Goal: Transaction & Acquisition: Purchase product/service

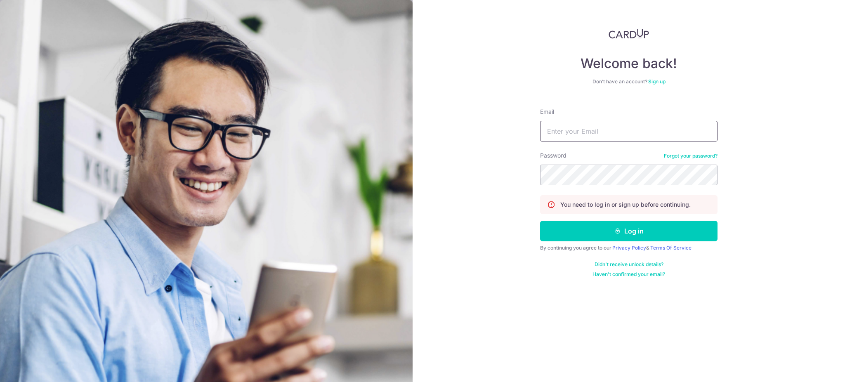
click at [602, 125] on input "Email" at bounding box center [628, 131] width 177 height 21
type input "afiqruzaini11@gmail.com"
click at [566, 227] on button "Log in" at bounding box center [628, 231] width 177 height 21
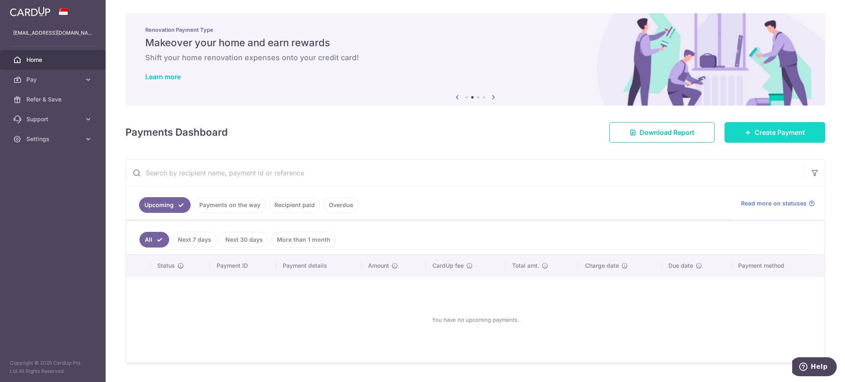
click at [774, 127] on span "Create Payment" at bounding box center [779, 132] width 50 height 10
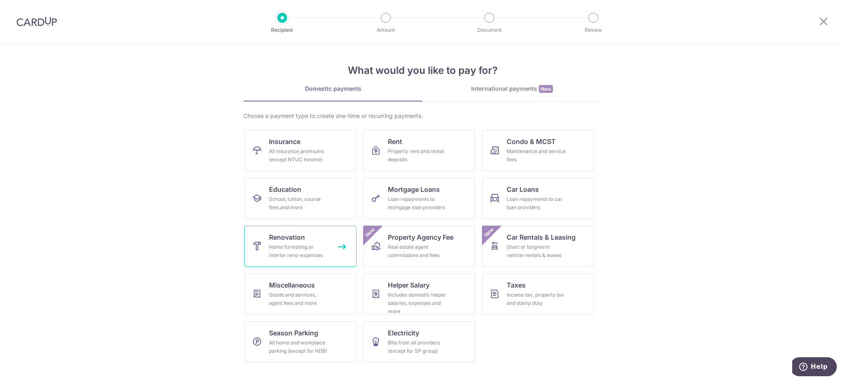
click at [315, 242] on link "Renovation Home furnishing or interior reno-expenses" at bounding box center [300, 246] width 112 height 41
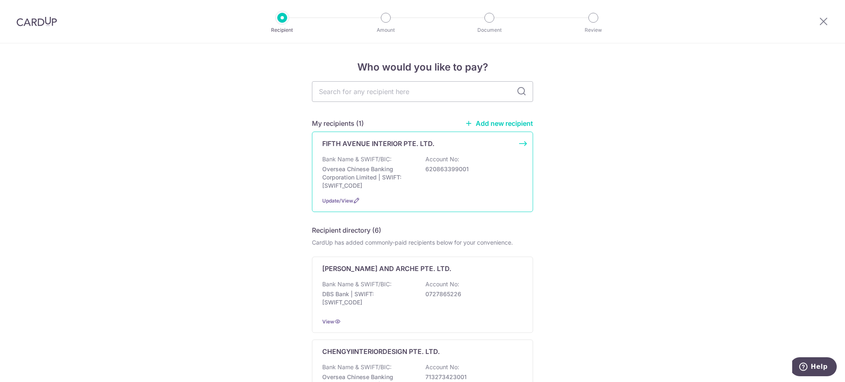
click at [408, 167] on p "Oversea Chinese Banking Corporation Limited | SWIFT: OCBCSGSGXXX" at bounding box center [368, 177] width 92 height 25
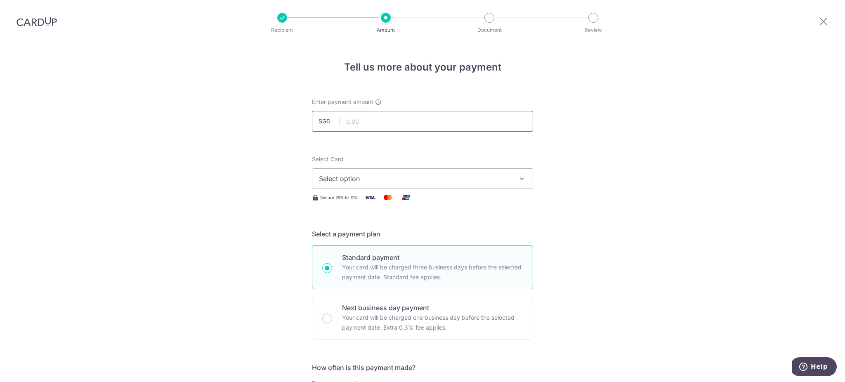
click at [388, 122] on input "text" at bounding box center [422, 121] width 221 height 21
type input "17,800.00"
click at [384, 179] on span "Select option" at bounding box center [415, 179] width 192 height 10
click at [390, 237] on span "**** 5832" at bounding box center [422, 238] width 207 height 10
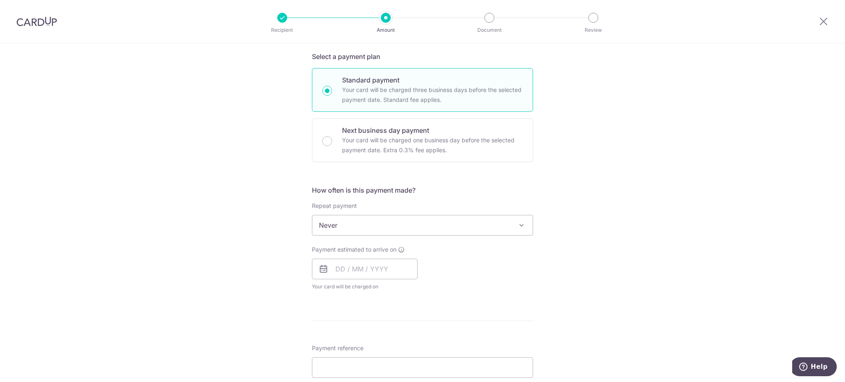
scroll to position [181, 0]
click at [366, 268] on input "text" at bounding box center [365, 265] width 106 height 21
click at [515, 264] on div "Payment estimated to arrive on Prev Next Oct Nov Dec 2025 2026 2027 2028 2029 2…" at bounding box center [422, 264] width 231 height 45
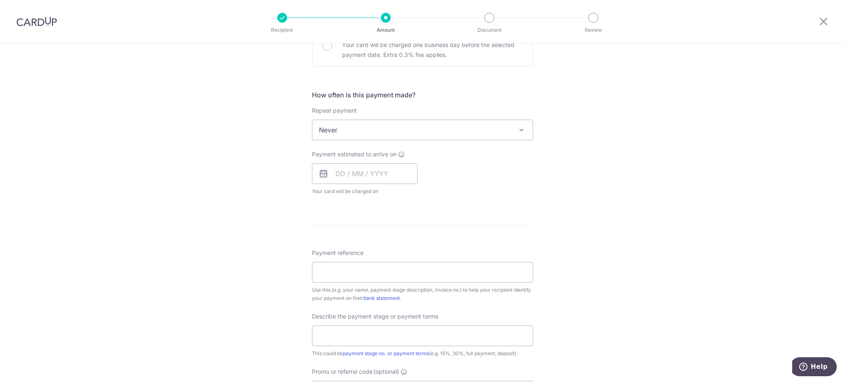
scroll to position [273, 0]
click at [375, 171] on input "text" at bounding box center [365, 173] width 106 height 21
click at [359, 261] on link "14" at bounding box center [361, 264] width 13 height 13
type input "[DATE]"
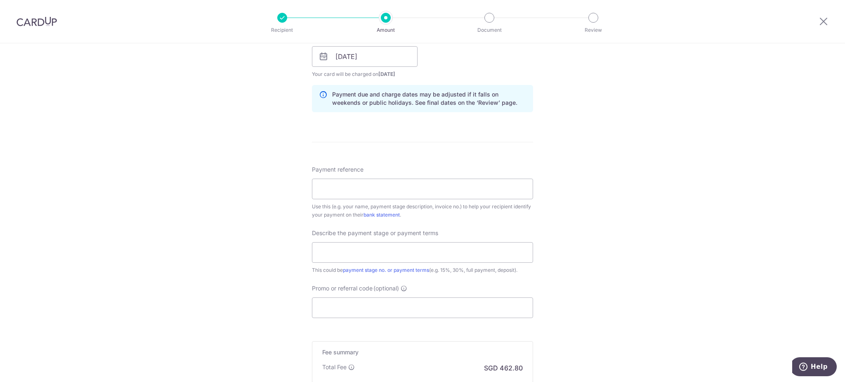
scroll to position [407, 0]
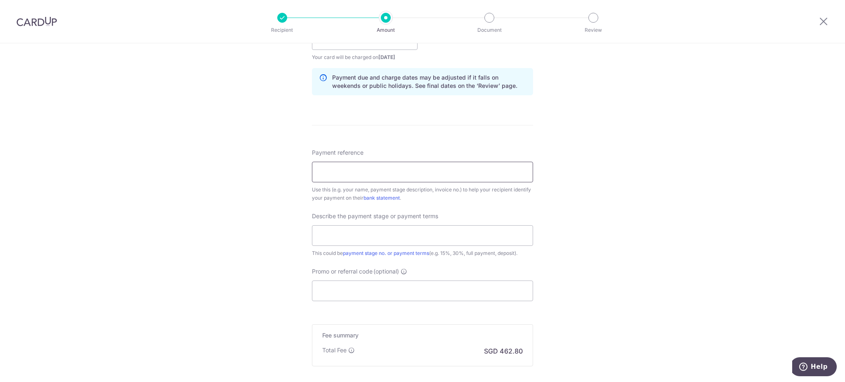
click at [420, 174] on input "Payment reference" at bounding box center [422, 172] width 221 height 21
type input "Last payment for 2nd round (50%)"
click at [411, 229] on input "text" at bounding box center [422, 235] width 221 height 21
drag, startPoint x: 433, startPoint y: 169, endPoint x: 282, endPoint y: 165, distance: 151.0
click at [282, 165] on div "Tell us more about your payment Enter payment amount SGD 17,800.00 17800.00 Sel…" at bounding box center [422, 54] width 845 height 835
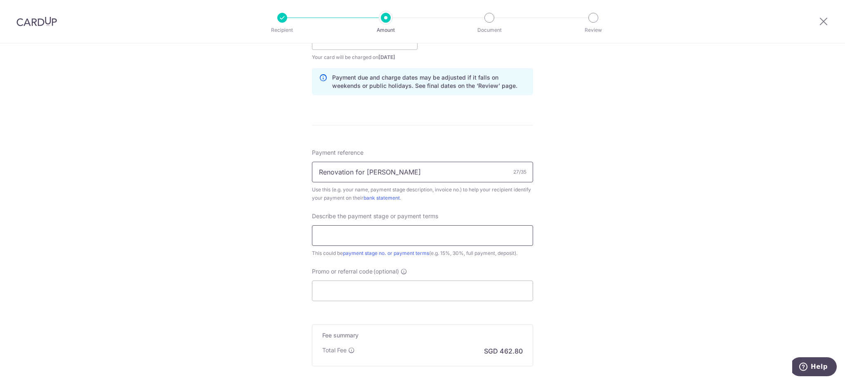
type input "Renovation for Afiq Ruzaini"
click at [353, 236] on input "text" at bounding box center [422, 235] width 221 height 21
type input "Last Payment for 2nd Round (50%)"
click at [617, 221] on div "Tell us more about your payment Enter payment amount SGD 17,800.00 17800.00 Sel…" at bounding box center [422, 54] width 845 height 835
click at [426, 293] on input "Promo or referral code (optional)" at bounding box center [422, 290] width 221 height 21
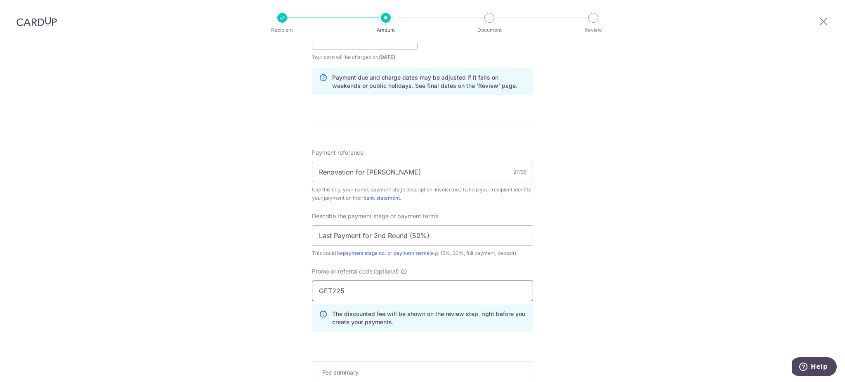
type input "GET225"
click at [626, 241] on div "Tell us more about your payment Enter payment amount SGD 17,800.00 17800.00 Sel…" at bounding box center [422, 73] width 845 height 872
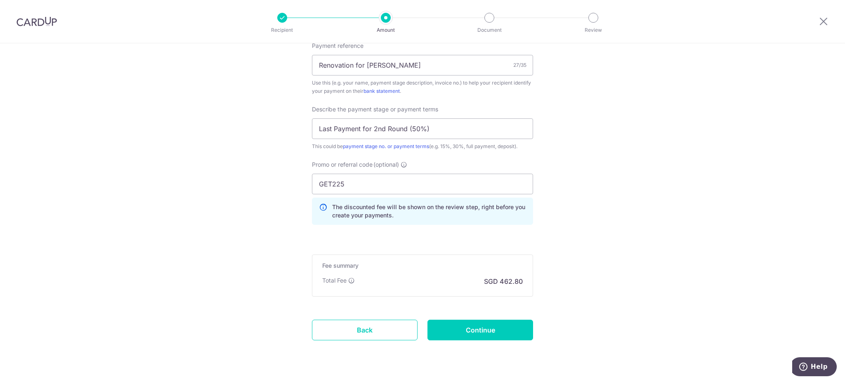
scroll to position [533, 0]
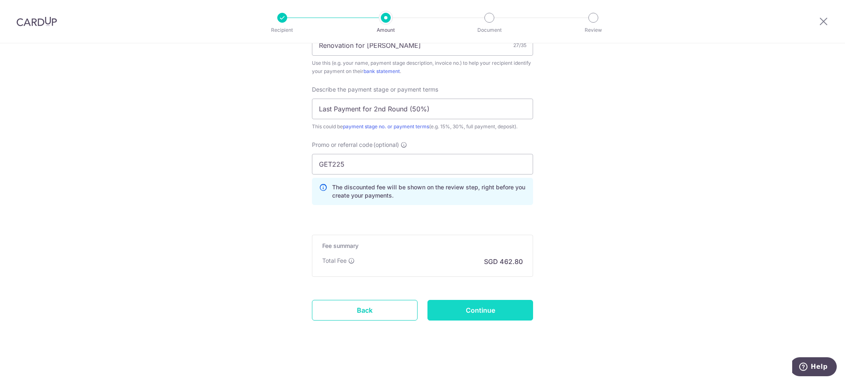
click at [497, 308] on input "Continue" at bounding box center [480, 310] width 106 height 21
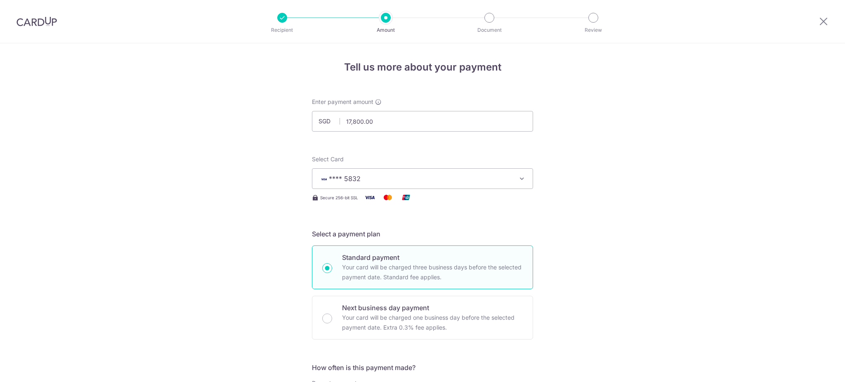
scroll to position [545, 0]
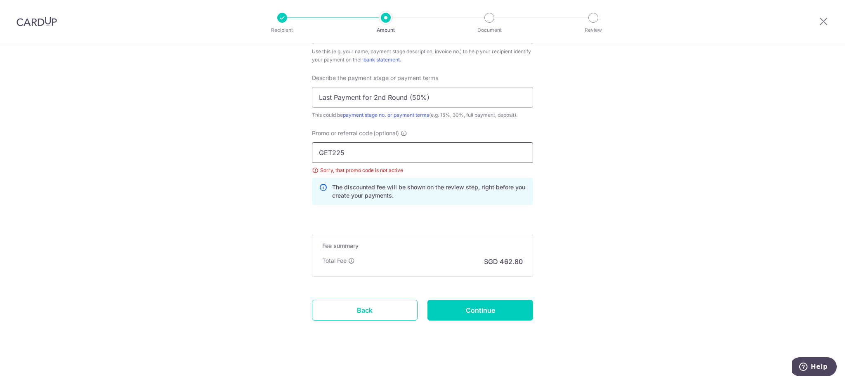
click at [328, 151] on input "GET225" at bounding box center [422, 152] width 221 height 21
type input "Get225"
click at [490, 312] on input "Continue" at bounding box center [480, 310] width 106 height 21
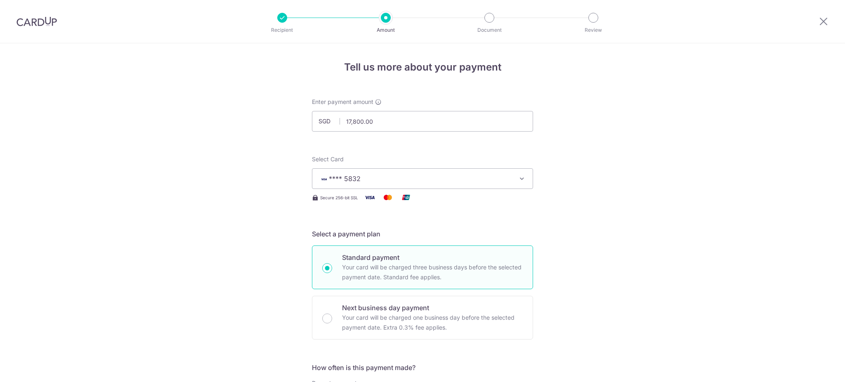
scroll to position [545, 0]
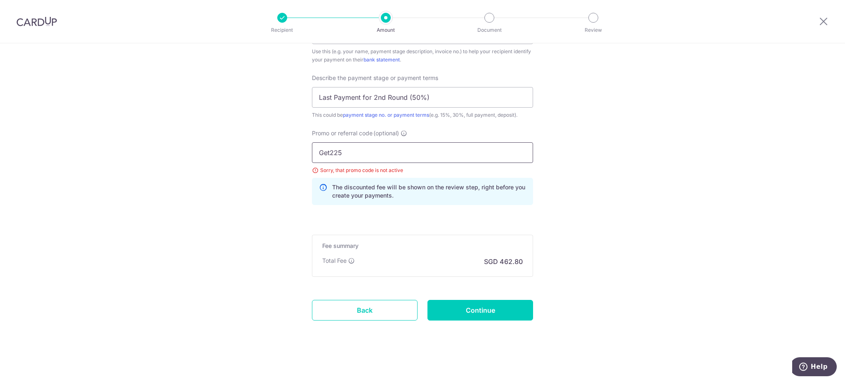
drag, startPoint x: 348, startPoint y: 145, endPoint x: 259, endPoint y: 154, distance: 89.1
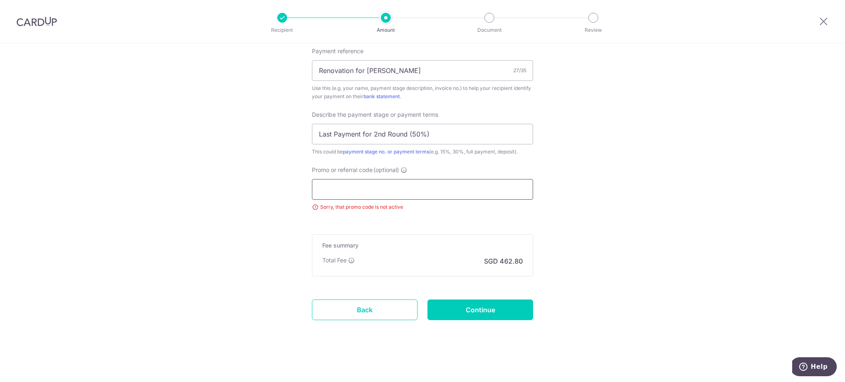
scroll to position [508, 0]
click at [486, 313] on input "Continue" at bounding box center [480, 309] width 106 height 21
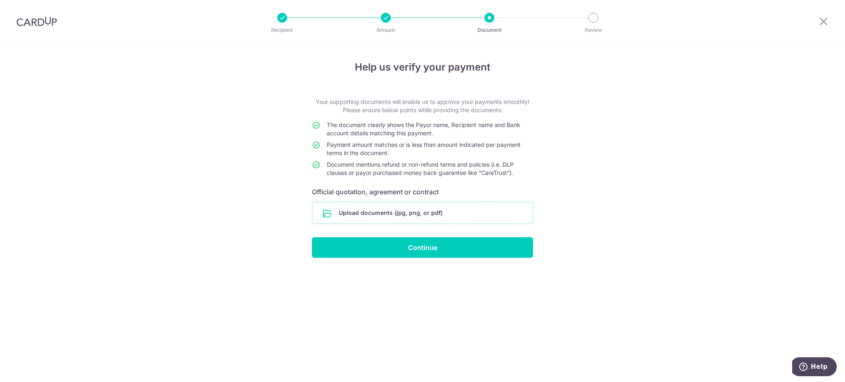
click at [445, 217] on input "file" at bounding box center [422, 212] width 220 height 21
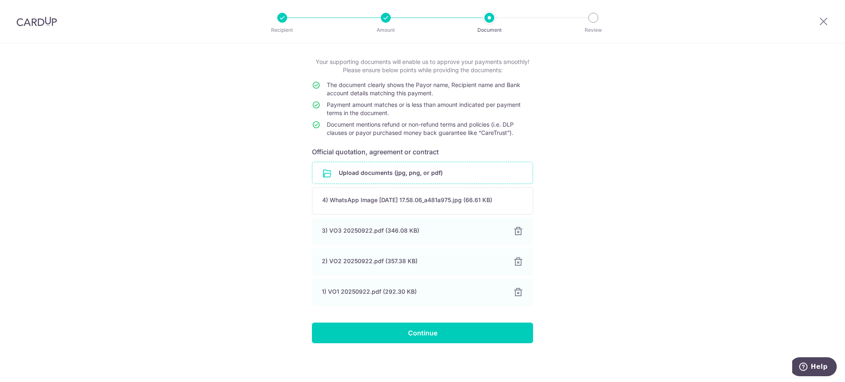
scroll to position [43, 0]
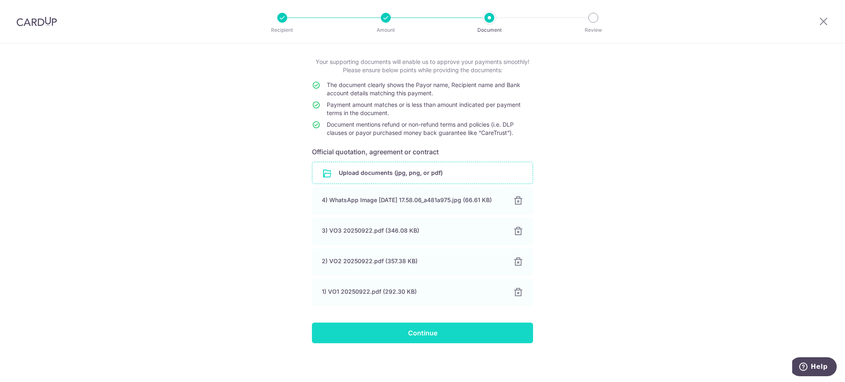
click at [493, 332] on input "Continue" at bounding box center [422, 332] width 221 height 21
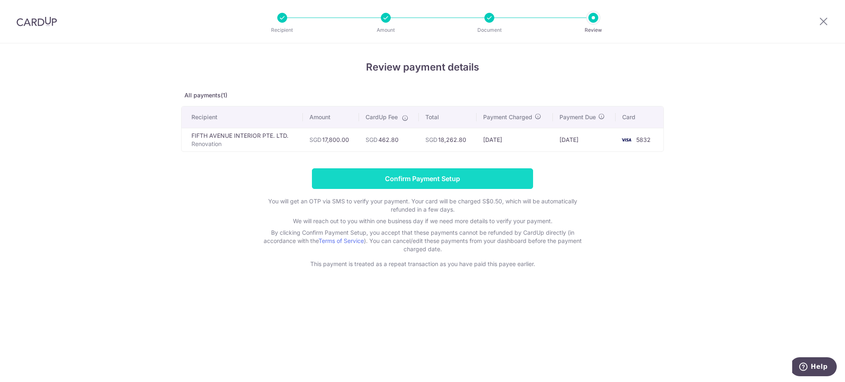
click at [493, 176] on input "Confirm Payment Setup" at bounding box center [422, 178] width 221 height 21
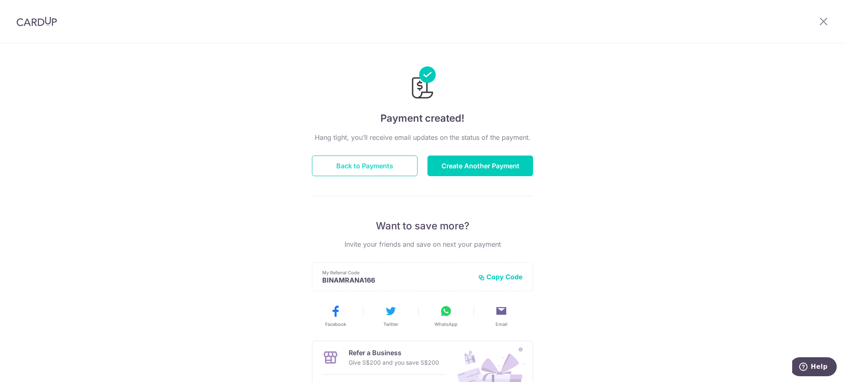
click at [377, 163] on button "Back to Payments" at bounding box center [365, 165] width 106 height 21
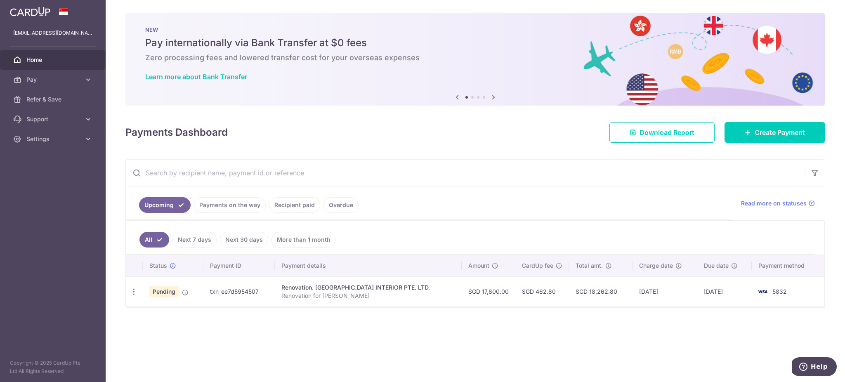
click at [397, 329] on div "× Pause Schedule Pause all future payments in this series Pause just this one p…" at bounding box center [475, 191] width 739 height 382
click at [199, 297] on td "Pending" at bounding box center [173, 291] width 61 height 30
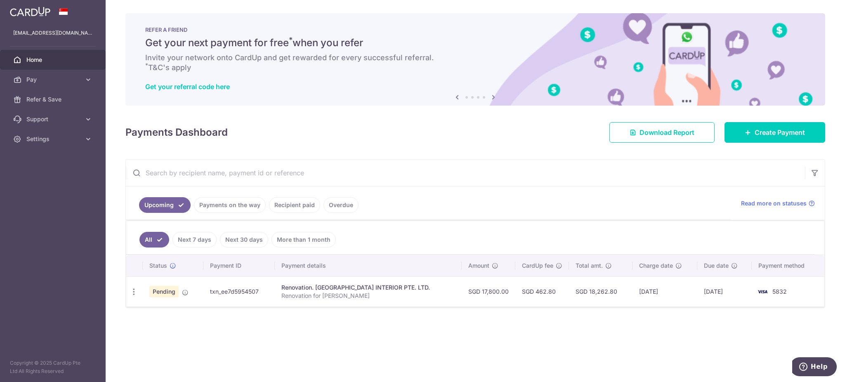
click at [696, 316] on div "× Pause Schedule Pause all future payments in this series Pause just this one p…" at bounding box center [475, 191] width 739 height 382
click at [605, 326] on div "× Pause Schedule Pause all future payments in this series Pause just this one p…" at bounding box center [475, 191] width 739 height 382
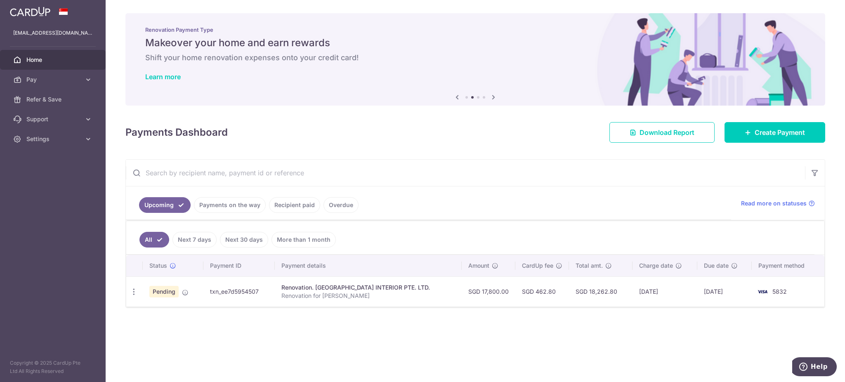
drag, startPoint x: 605, startPoint y: 326, endPoint x: 458, endPoint y: 140, distance: 236.4
click at [458, 140] on div "Payments Dashboard Download Report Create Payment" at bounding box center [474, 131] width 699 height 24
